Goal: Task Accomplishment & Management: Manage account settings

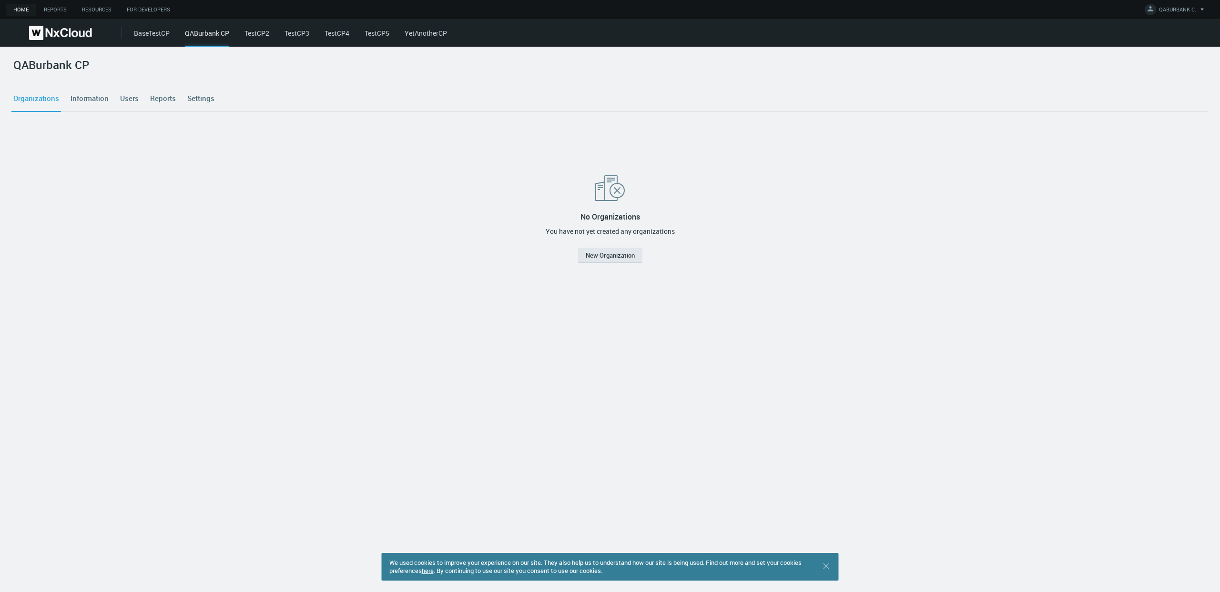
click at [261, 31] on link "TestCP2" at bounding box center [256, 33] width 25 height 9
click at [292, 38] on div "BaseTestCP QABurbank CP TestCP2 TestCP3 TestCP4 TestCP5 YetAnotherCP" at bounding box center [677, 33] width 1086 height 28
click at [297, 34] on link "TestCP3" at bounding box center [296, 33] width 25 height 9
click at [343, 37] on link "TestCP4" at bounding box center [337, 33] width 25 height 9
click at [383, 33] on link "TestCP5" at bounding box center [377, 33] width 25 height 9
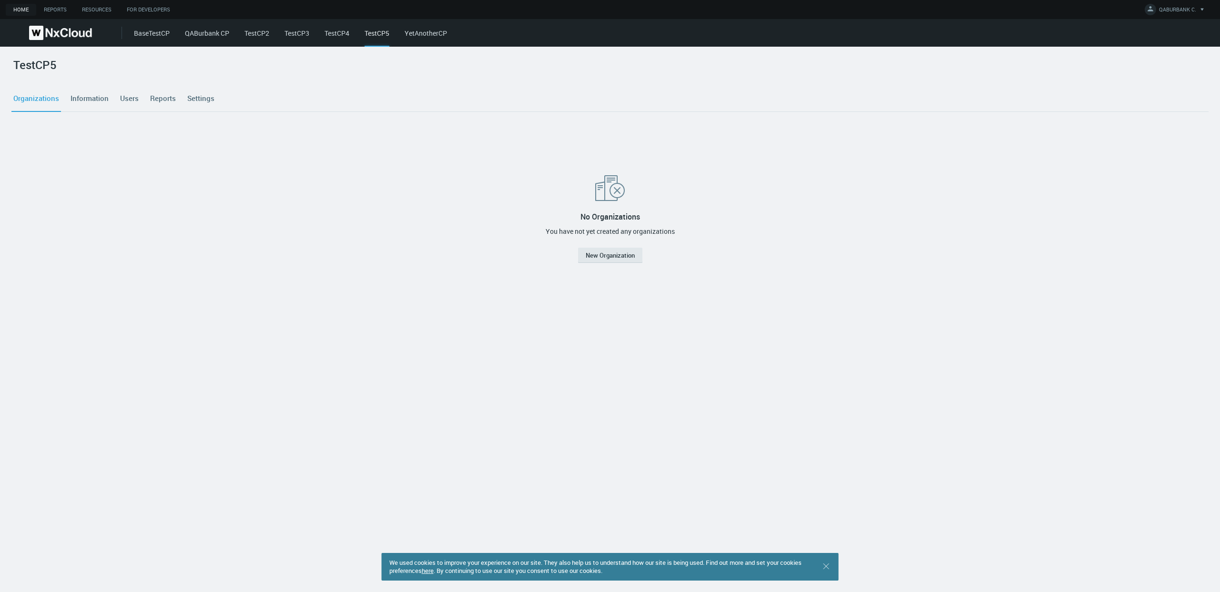
click at [429, 37] on link "YetAnotherCP" at bounding box center [426, 33] width 42 height 9
click at [164, 37] on link "BaseTestCP" at bounding box center [152, 33] width 36 height 9
click at [1180, 8] on span "QABURBANK C." at bounding box center [1177, 11] width 37 height 11
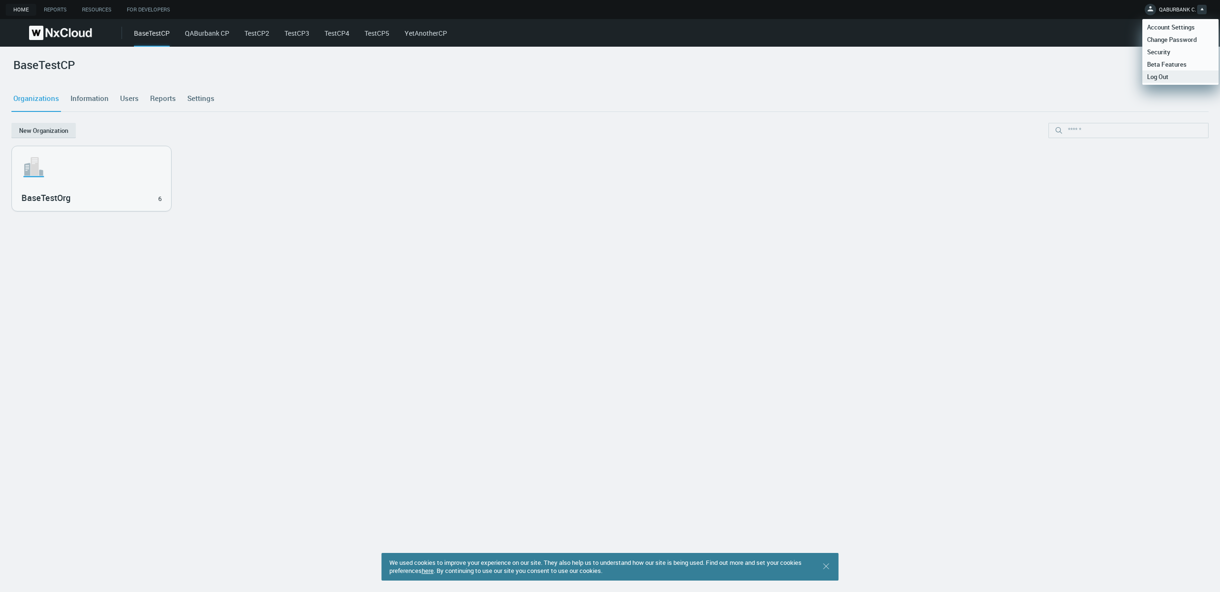
click at [1149, 77] on span "Log Out" at bounding box center [1157, 76] width 31 height 9
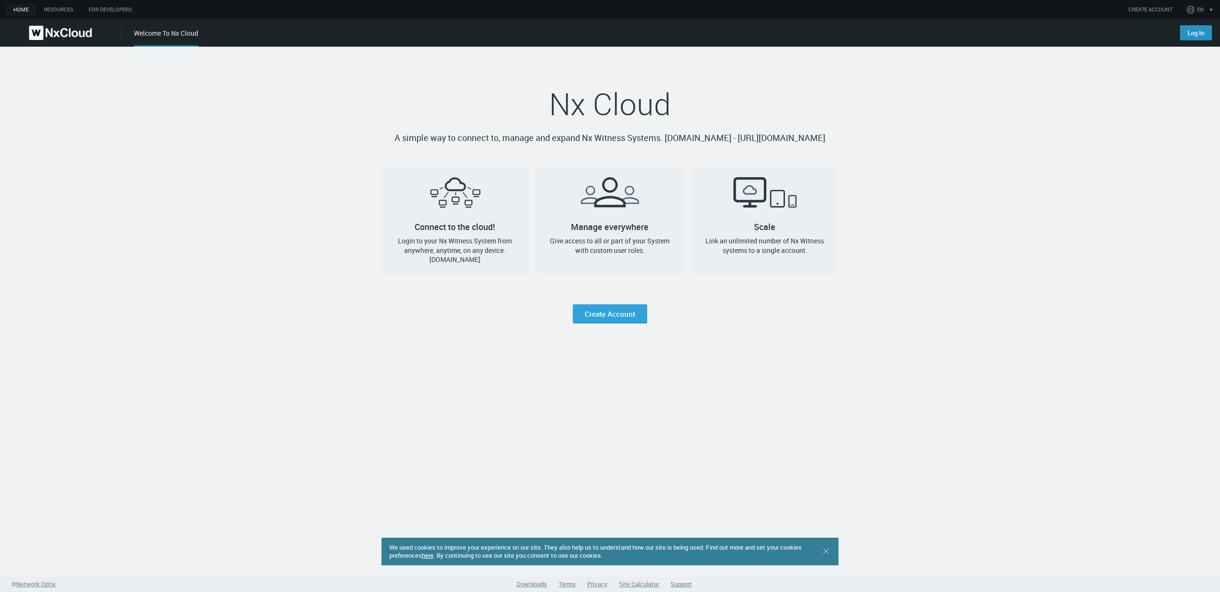
click at [1182, 30] on link "Log In" at bounding box center [1196, 32] width 32 height 15
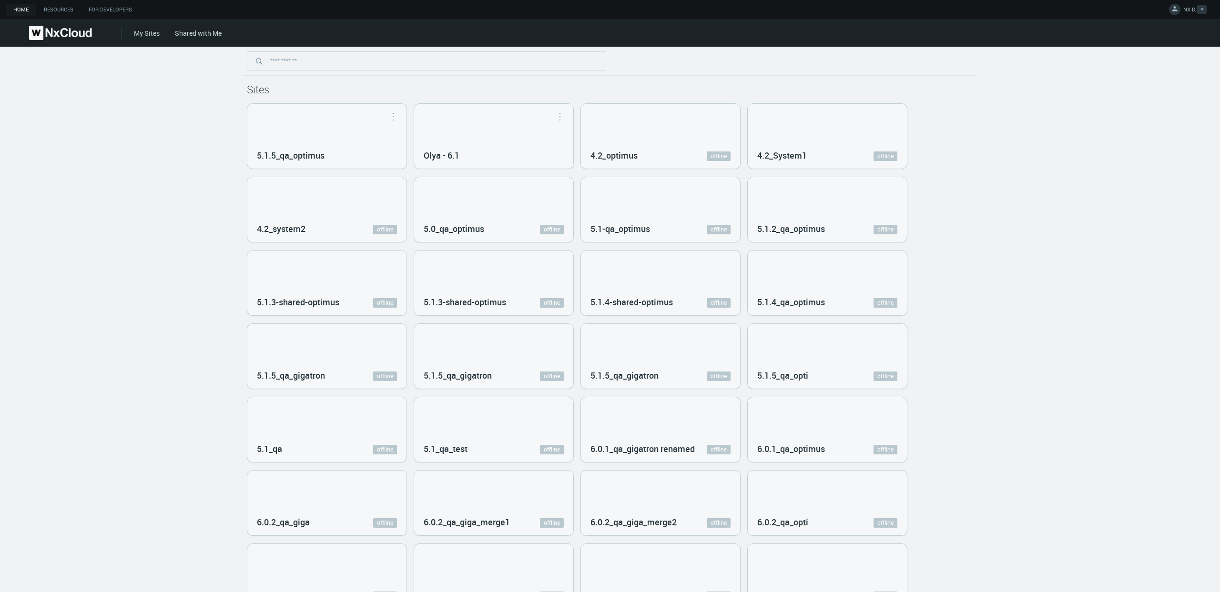
click at [1194, 15] on span "NX D." at bounding box center [1189, 11] width 13 height 11
click at [1156, 81] on span "Log Out" at bounding box center [1142, 76] width 31 height 9
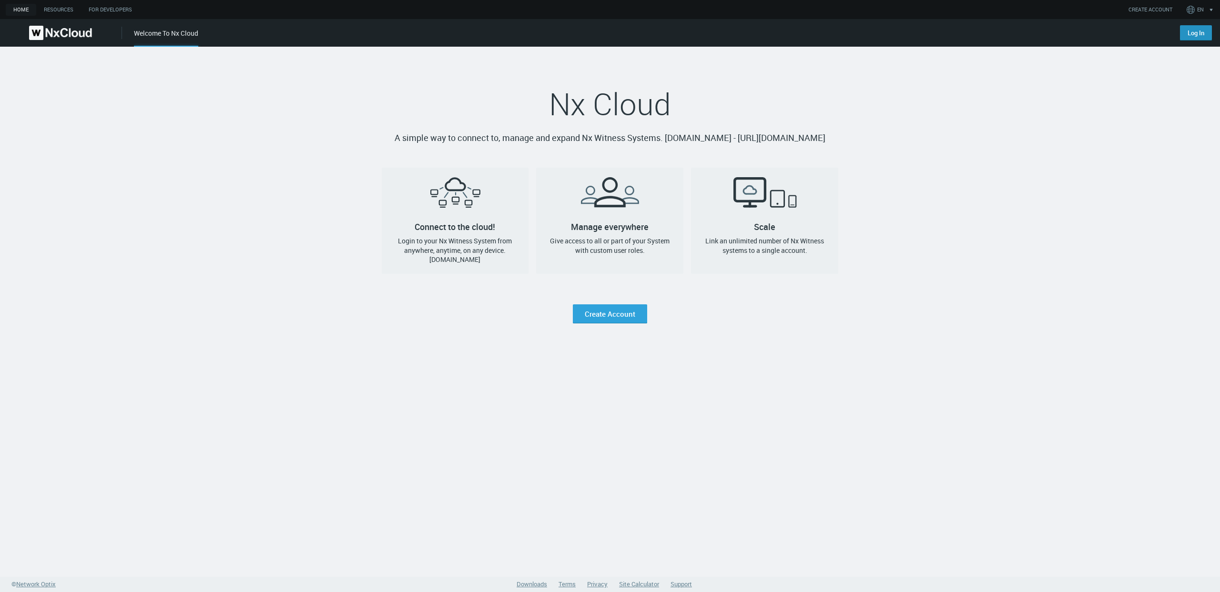
click at [1199, 32] on link "Log In" at bounding box center [1196, 32] width 32 height 15
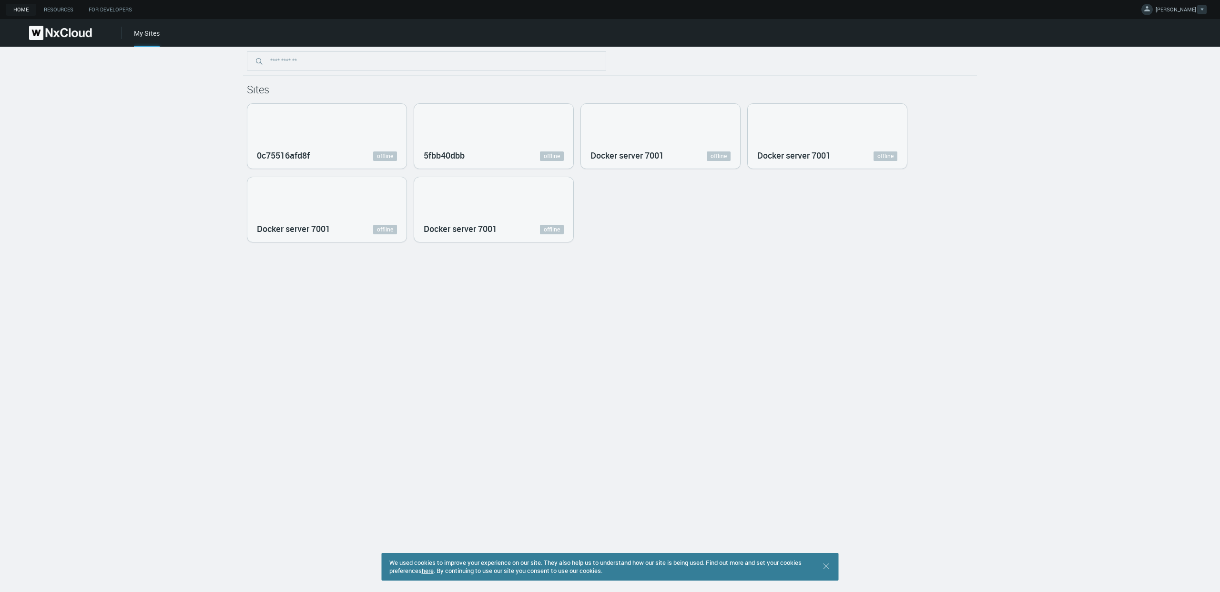
click at [1193, 12] on span "[PERSON_NAME]" at bounding box center [1176, 11] width 41 height 11
click at [1159, 74] on link "Log Out" at bounding box center [1173, 77] width 92 height 12
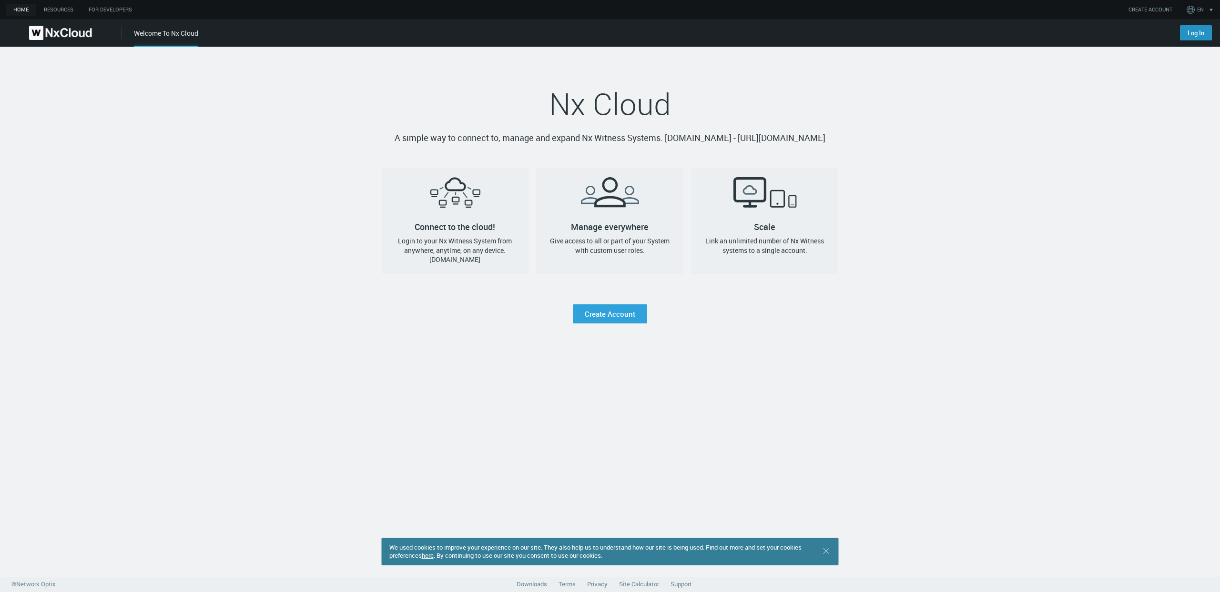
click at [1186, 31] on link "Log In" at bounding box center [1196, 32] width 32 height 15
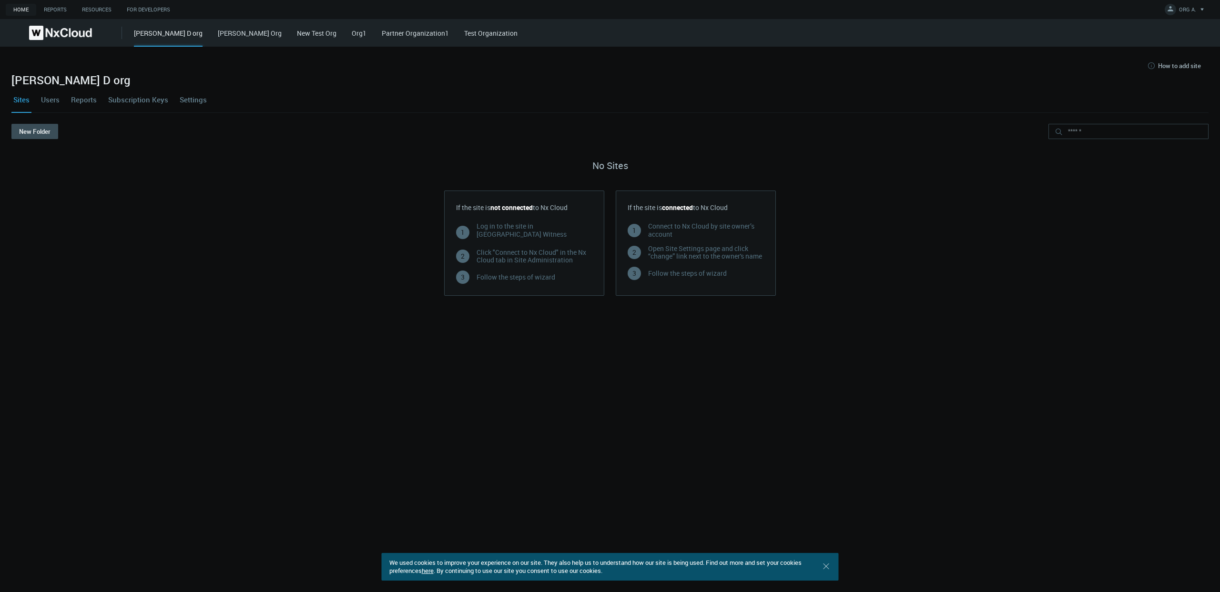
click at [218, 36] on link "Iryna Org" at bounding box center [250, 33] width 64 height 9
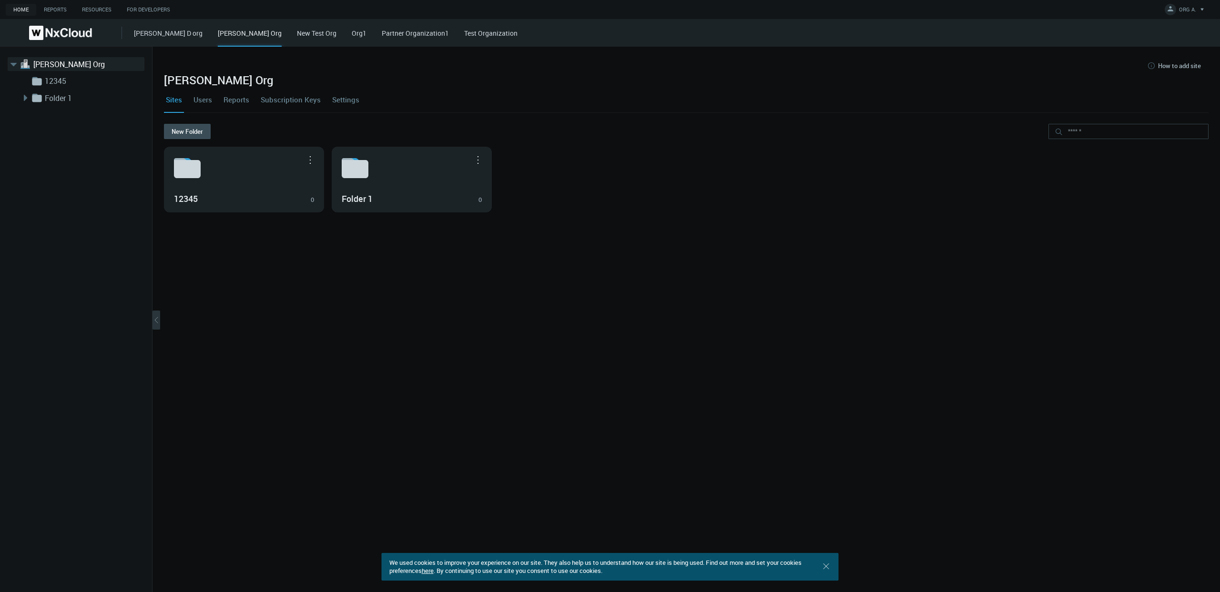
click at [297, 35] on link "New Test Org" at bounding box center [317, 33] width 40 height 9
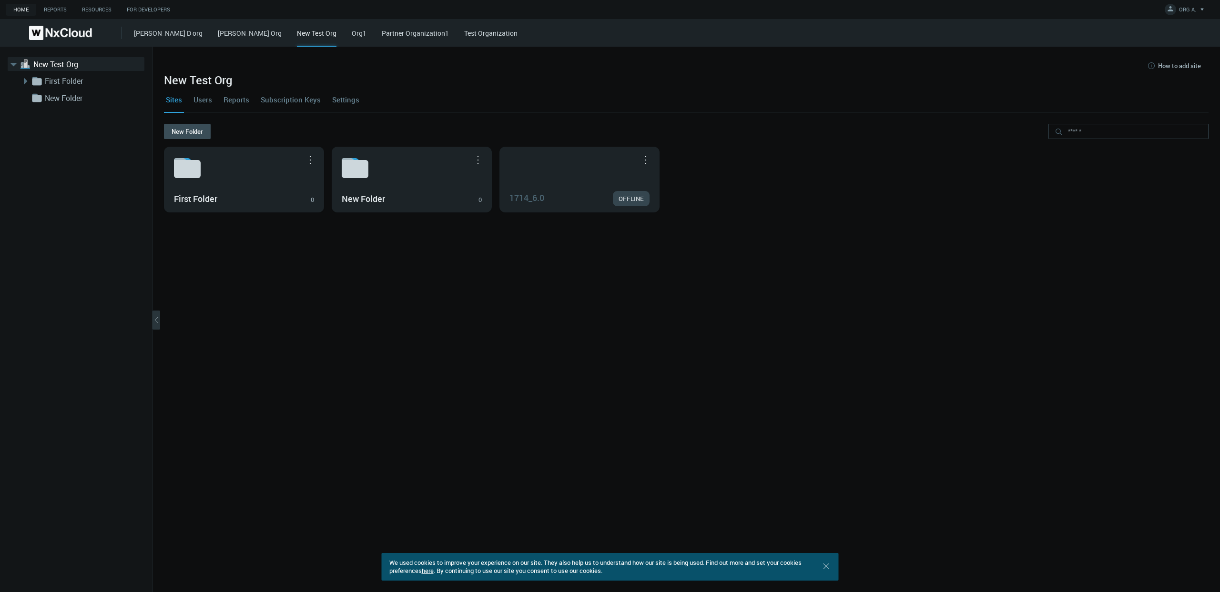
click at [301, 31] on div "Iryna D org Iryna Org New Test Org Org1 Partner Organization1 Test Organization" at bounding box center [677, 33] width 1086 height 28
click at [352, 31] on link "Org1" at bounding box center [359, 33] width 15 height 9
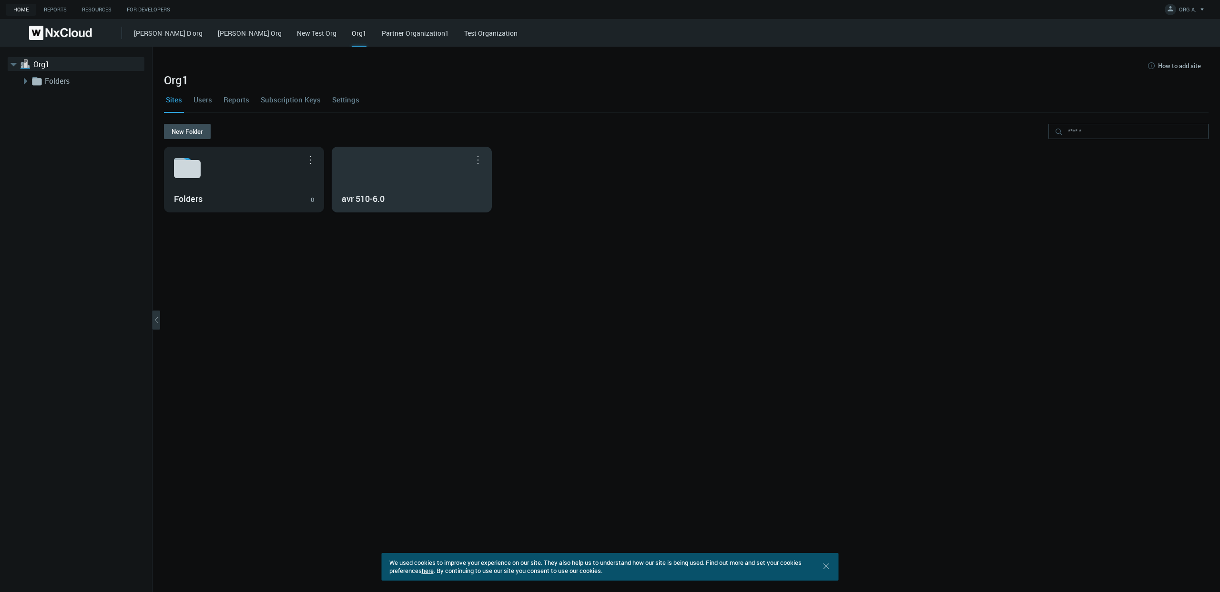
click at [414, 166] on div "avr 510-6.0" at bounding box center [411, 179] width 159 height 65
click at [382, 32] on link "Partner Organization1" at bounding box center [415, 33] width 67 height 9
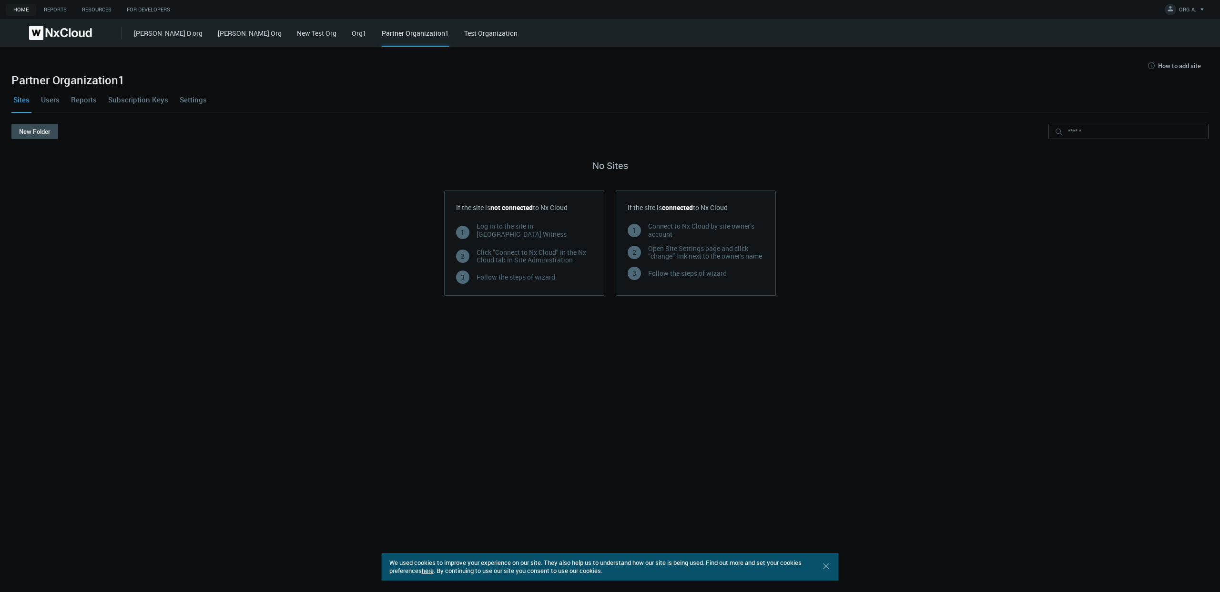
click at [464, 33] on link "Test Organization" at bounding box center [490, 33] width 53 height 9
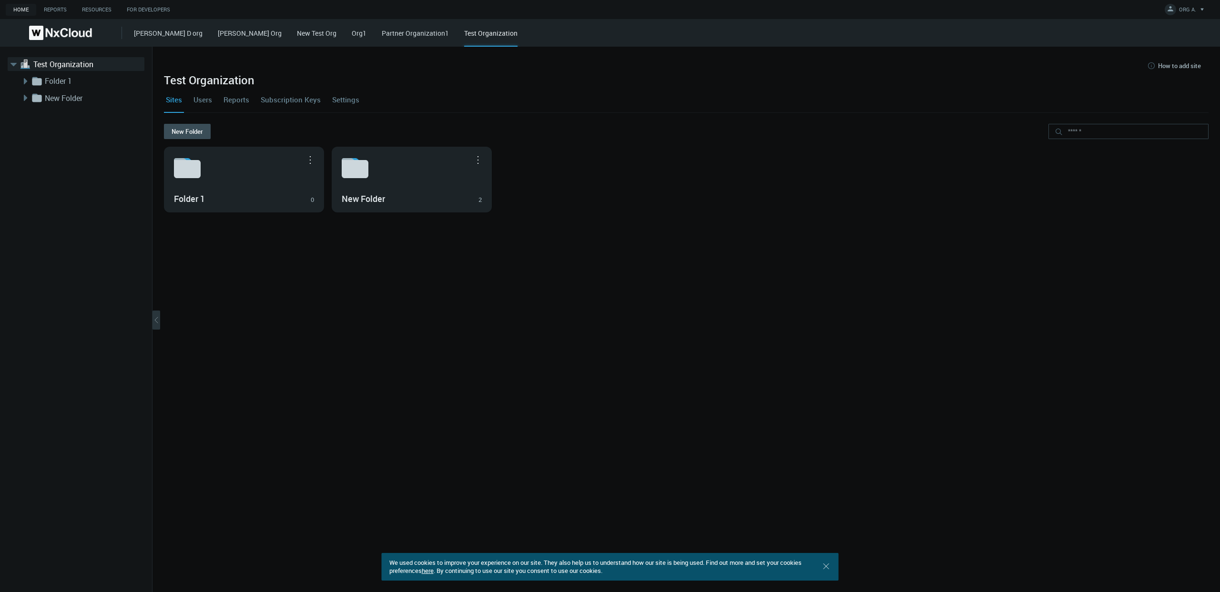
click at [352, 35] on link "Org1" at bounding box center [359, 33] width 15 height 9
click at [1195, 9] on span "ORG A." at bounding box center [1187, 11] width 17 height 11
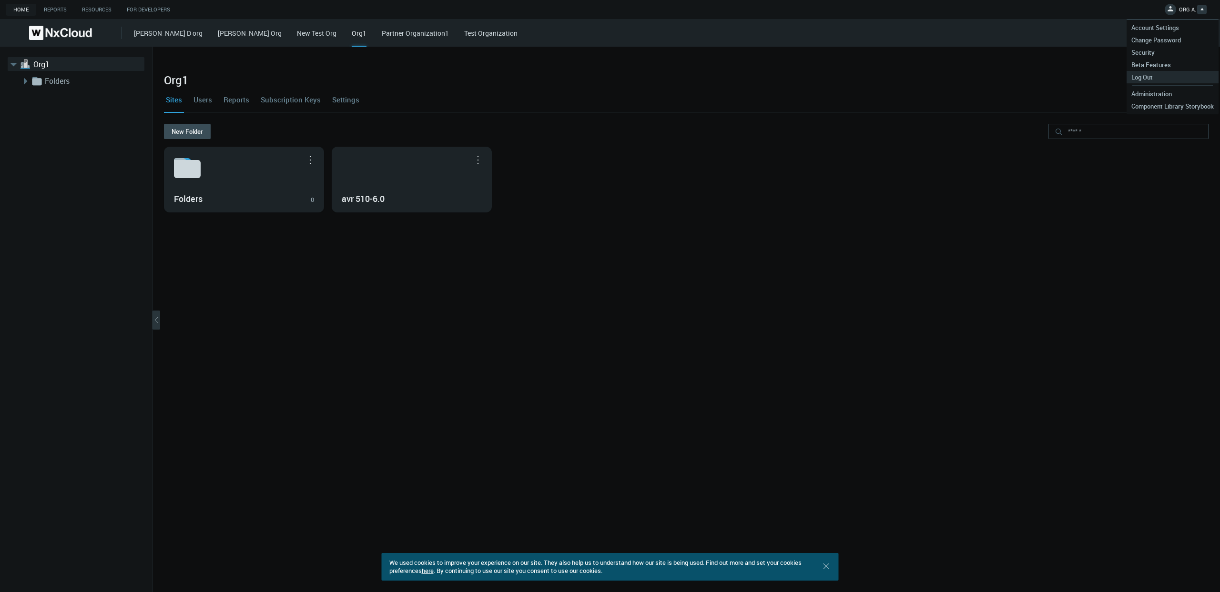
click at [1153, 80] on span "Log Out" at bounding box center [1142, 77] width 31 height 9
